Goal: Task Accomplishment & Management: Use online tool/utility

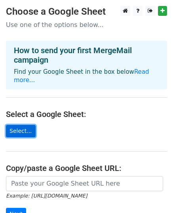
click at [23, 125] on link "Select..." at bounding box center [21, 131] width 30 height 12
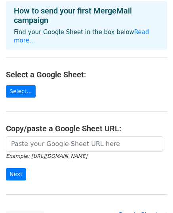
scroll to position [50, 0]
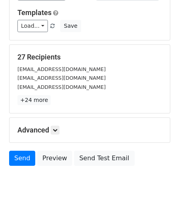
scroll to position [119, 0]
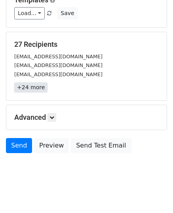
click at [36, 88] on link "+24 more" at bounding box center [30, 87] width 33 height 10
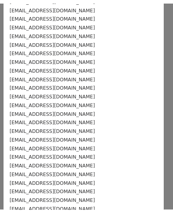
scroll to position [0, 0]
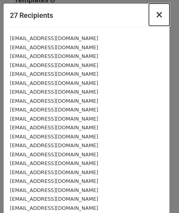
click at [149, 15] on button "×" at bounding box center [159, 15] width 21 height 22
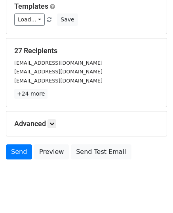
scroll to position [125, 0]
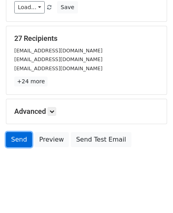
click at [22, 138] on link "Send" at bounding box center [19, 139] width 26 height 15
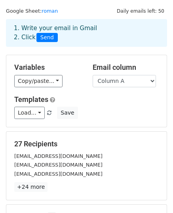
scroll to position [0, 0]
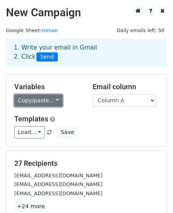
click at [53, 99] on link "Copy/paste..." at bounding box center [38, 100] width 48 height 12
click at [52, 99] on link "Copy/paste..." at bounding box center [38, 100] width 48 height 12
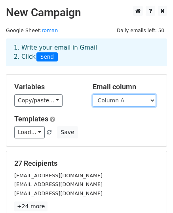
click at [138, 102] on select "Column A" at bounding box center [124, 100] width 63 height 12
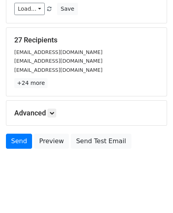
scroll to position [125, 0]
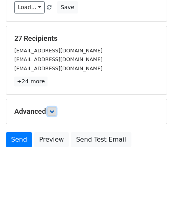
click at [53, 109] on icon at bounding box center [52, 111] width 5 height 5
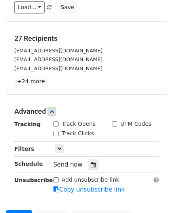
click at [57, 123] on input "Track Opens" at bounding box center [56, 123] width 5 height 5
checkbox input "true"
click at [59, 133] on div "Track Clicks" at bounding box center [74, 133] width 41 height 8
click at [57, 131] on input "Track Clicks" at bounding box center [56, 133] width 5 height 5
checkbox input "true"
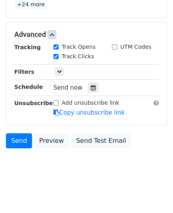
scroll to position [202, 0]
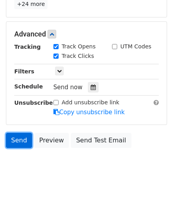
click at [25, 138] on link "Send" at bounding box center [19, 140] width 26 height 15
click at [24, 138] on link "Send" at bounding box center [19, 140] width 26 height 15
click at [23, 138] on link "Send" at bounding box center [19, 140] width 26 height 15
click at [19, 141] on link "Send" at bounding box center [19, 140] width 26 height 15
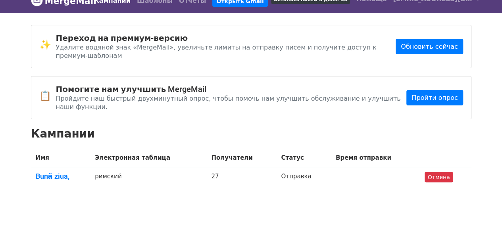
scroll to position [18, 0]
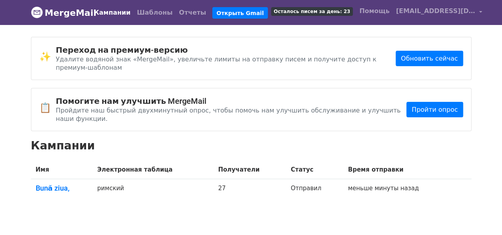
click at [327, 194] on body "MergeMail Кампании Шаблоны Отчеты Открыть Gmail Осталось писем за день: 23 Помо…" at bounding box center [251, 119] width 502 height 239
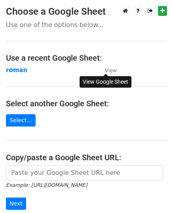
click at [112, 71] on small "View" at bounding box center [111, 70] width 12 height 6
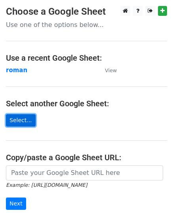
drag, startPoint x: 18, startPoint y: 72, endPoint x: 9, endPoint y: 123, distance: 51.6
click at [9, 123] on link "Select..." at bounding box center [21, 120] width 30 height 12
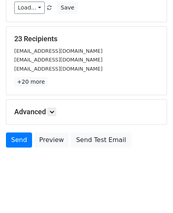
scroll to position [125, 0]
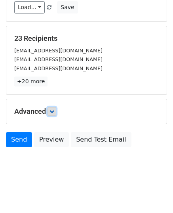
click at [54, 111] on icon at bounding box center [52, 111] width 5 height 5
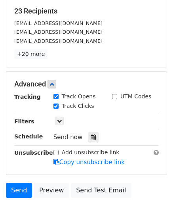
scroll to position [202, 0]
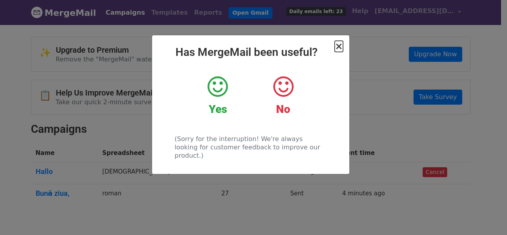
click at [337, 43] on span "×" at bounding box center [339, 46] width 8 height 11
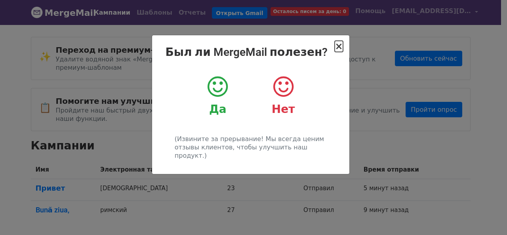
click at [338, 49] on font "×" at bounding box center [339, 46] width 8 height 11
